Goal: Task Accomplishment & Management: Use online tool/utility

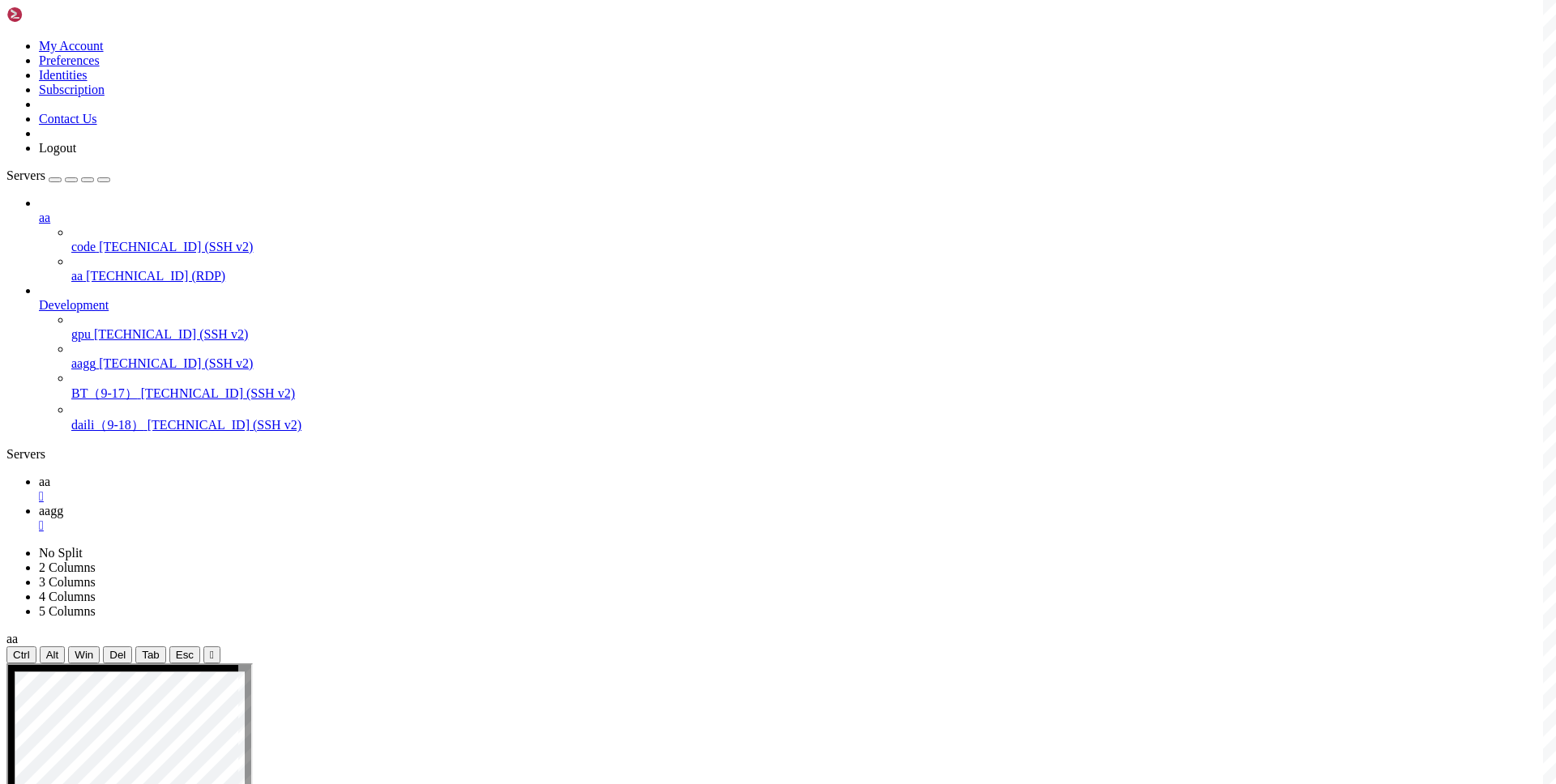
click at [50, 474] on span "aa" at bounding box center [45, 481] width 11 height 14
click at [63, 504] on span "aagg" at bounding box center [51, 510] width 25 height 14
click at [249, 474] on link "aa " at bounding box center [794, 489] width 1510 height 29
